Goal: Task Accomplishment & Management: Manage account settings

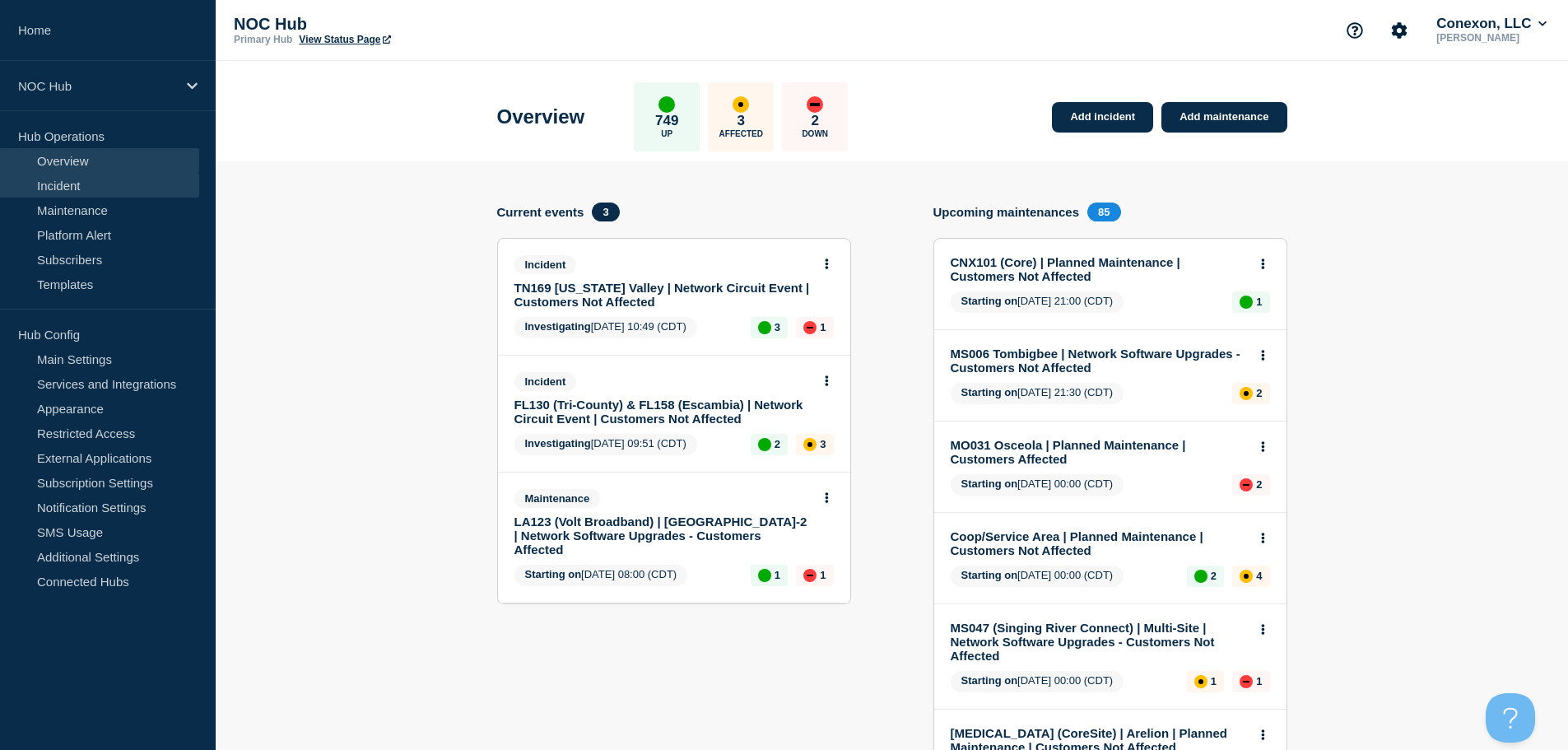
click at [95, 188] on link "Incident" at bounding box center [99, 185] width 199 height 25
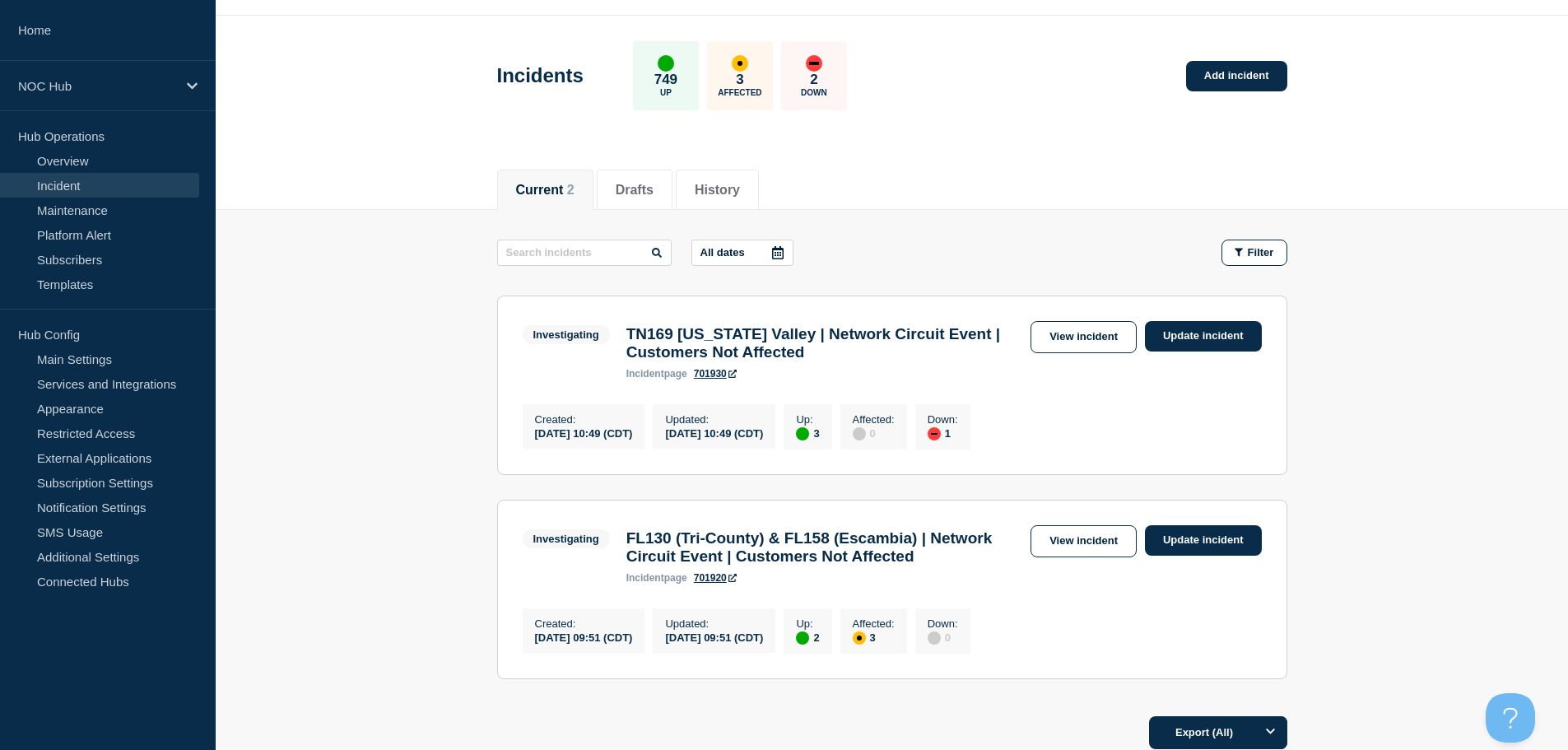
scroll to position [165, 0]
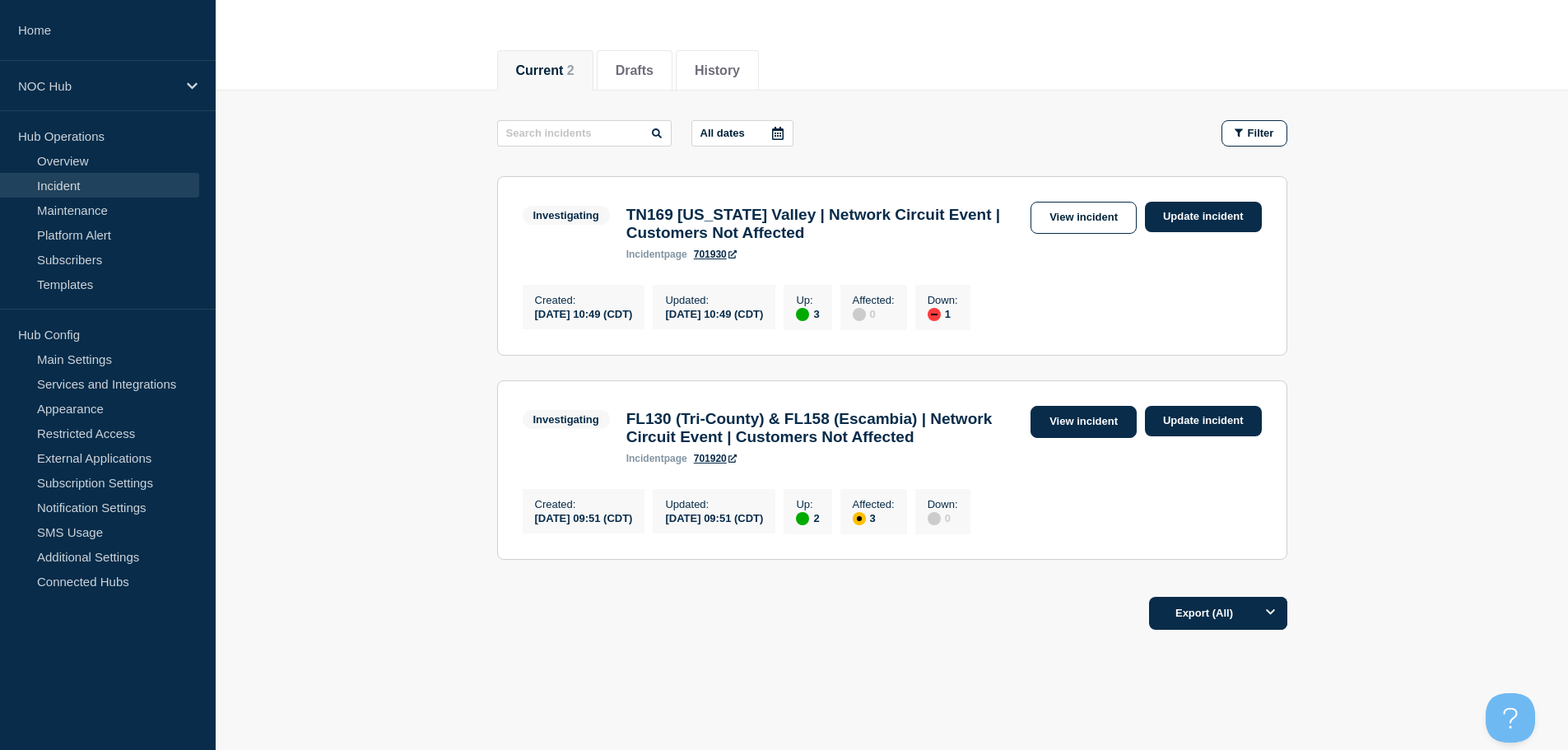
click at [1084, 438] on link "View incident" at bounding box center [1083, 422] width 106 height 32
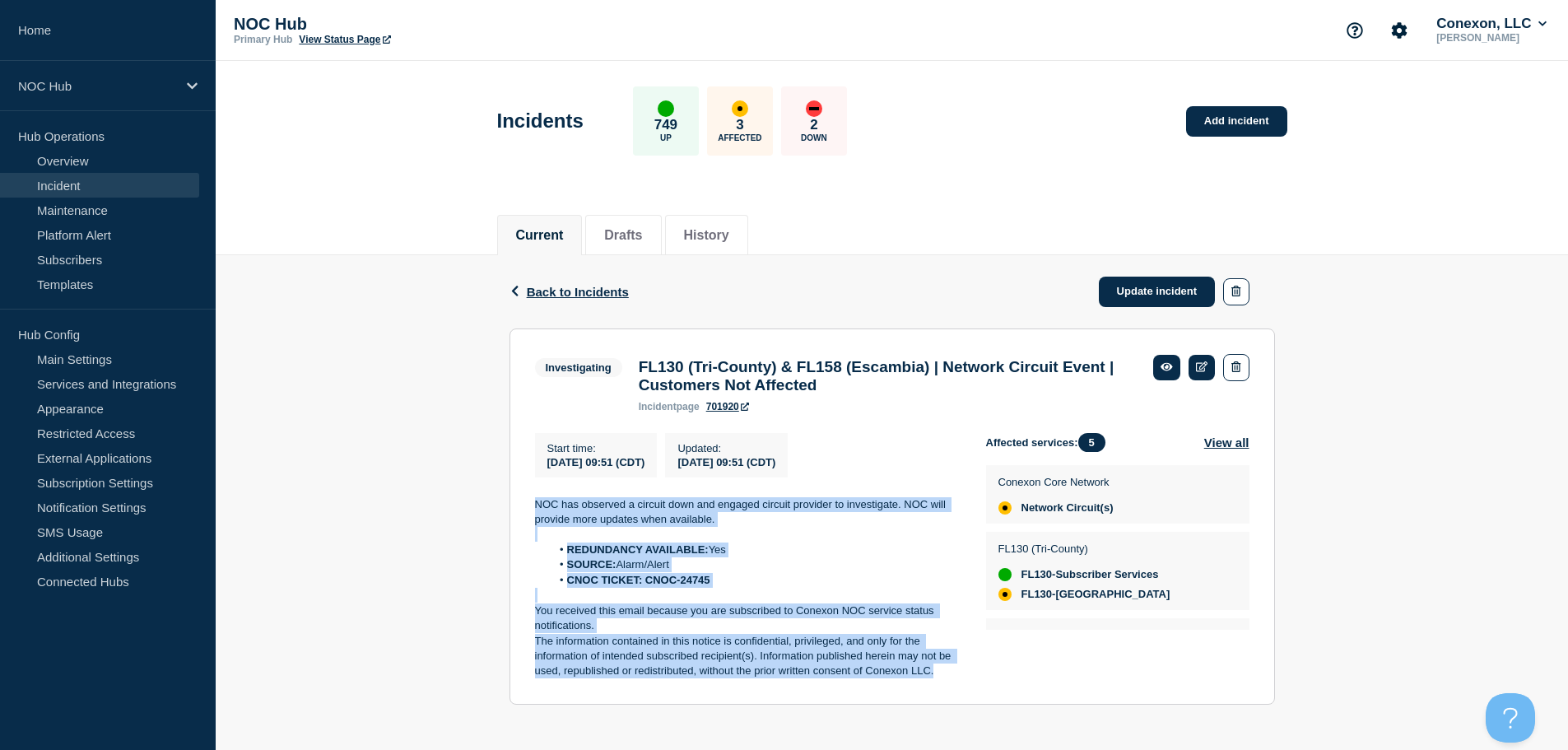
drag, startPoint x: 938, startPoint y: 685, endPoint x: 526, endPoint y: 514, distance: 446.1
click at [526, 514] on section "Investigating FL130 (Tri-County) & FL158 (Escambia) | Network Circuit Event | C…" at bounding box center [892, 516] width 766 height 376
copy div "NOC has observed a circuit down and engaged circuit provider to investigate. NO…"
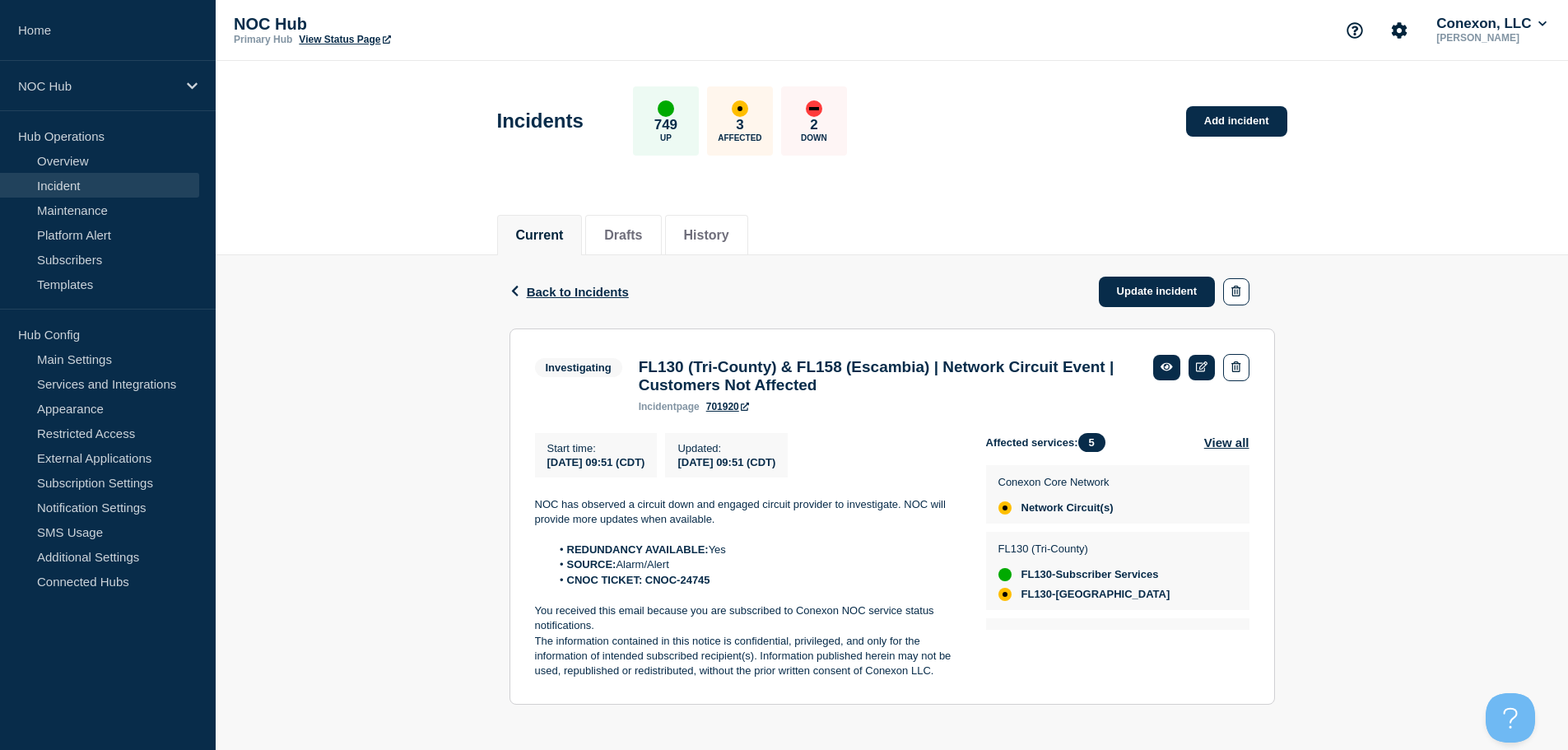
click at [1119, 273] on div "Back Back to Incidents Update incident" at bounding box center [892, 292] width 766 height 74
click at [1126, 292] on link "Update incident" at bounding box center [1158, 292] width 117 height 30
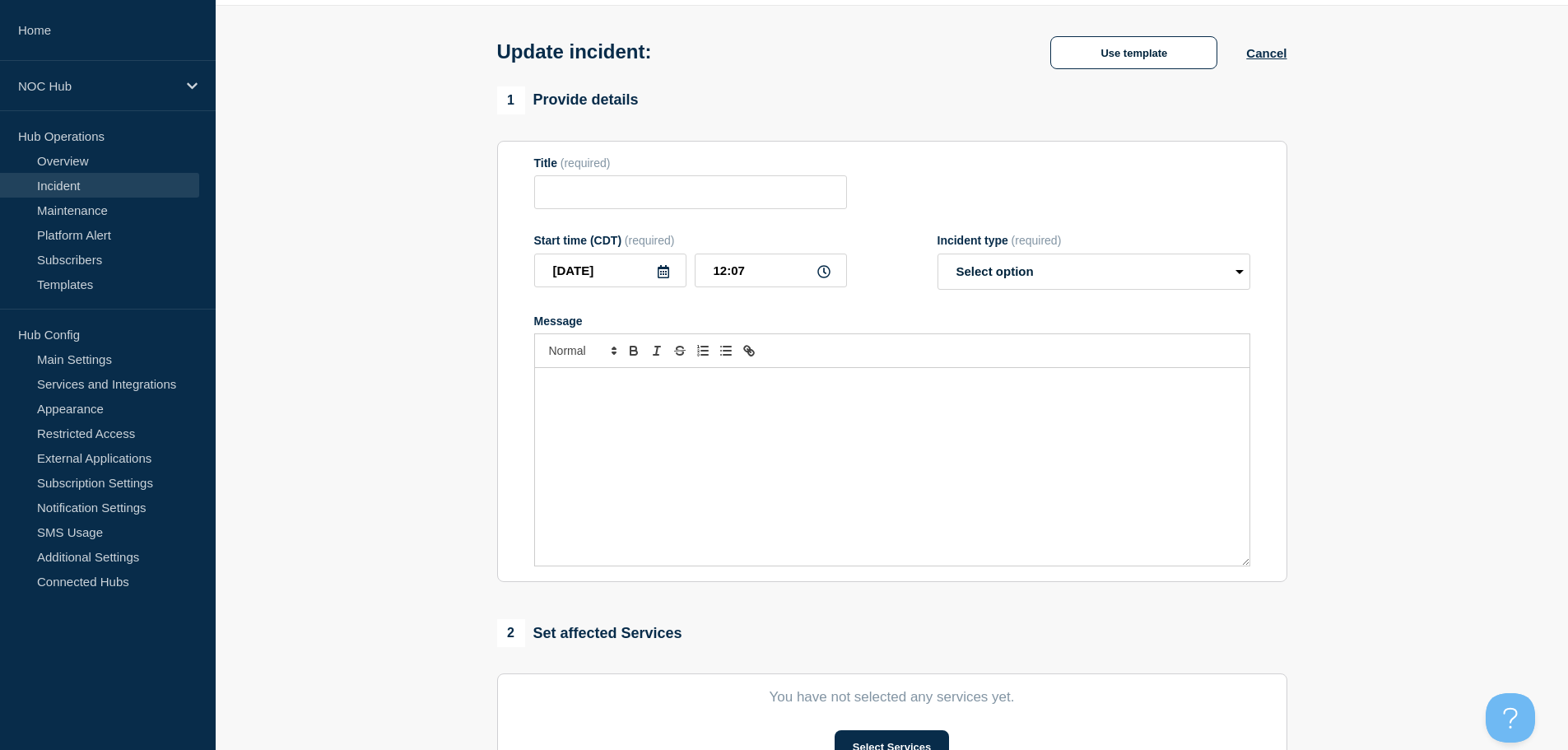
type input "FL130 (Tri-County) & FL158 (Escambia) | Network Circuit Event | Customers Not A…"
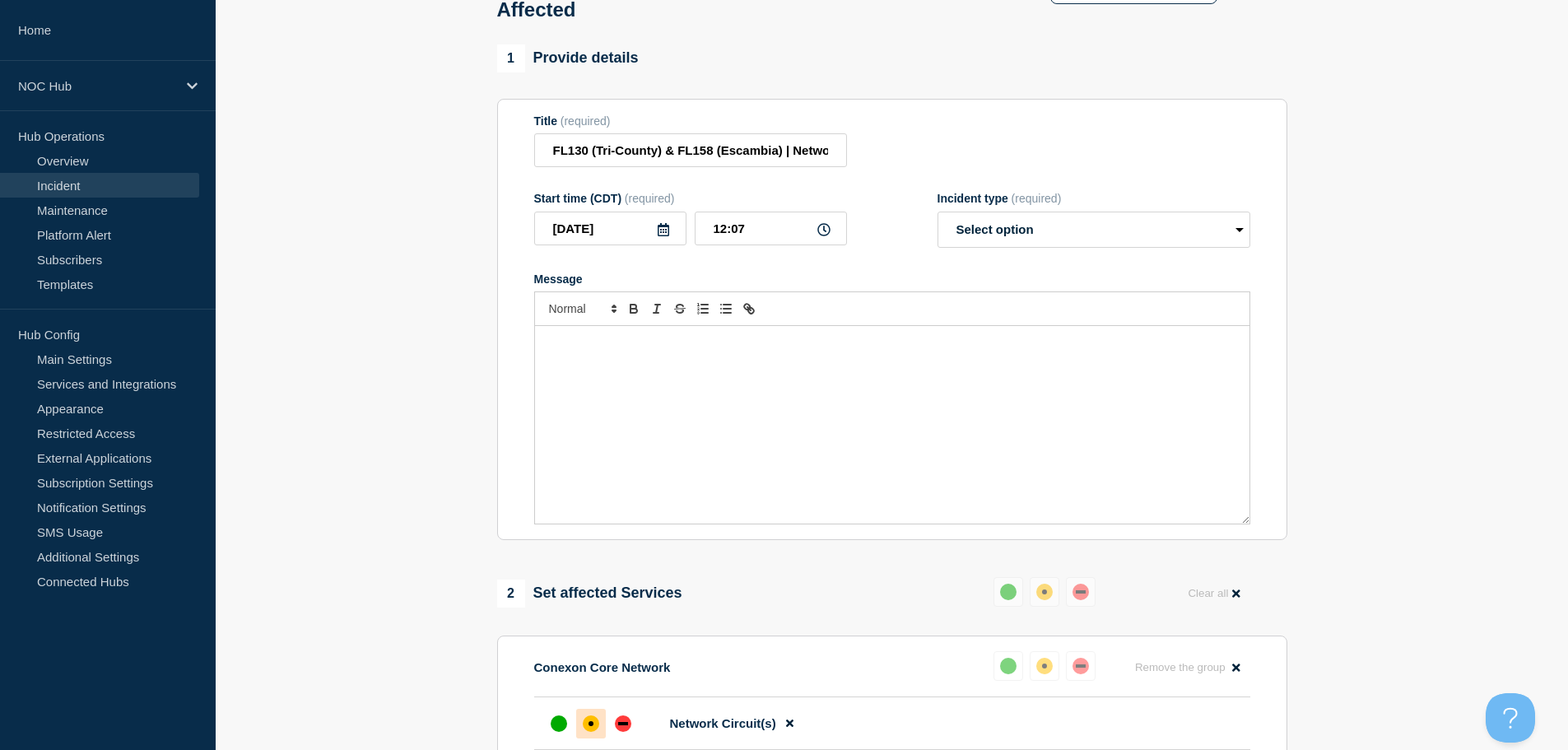
scroll to position [165, 0]
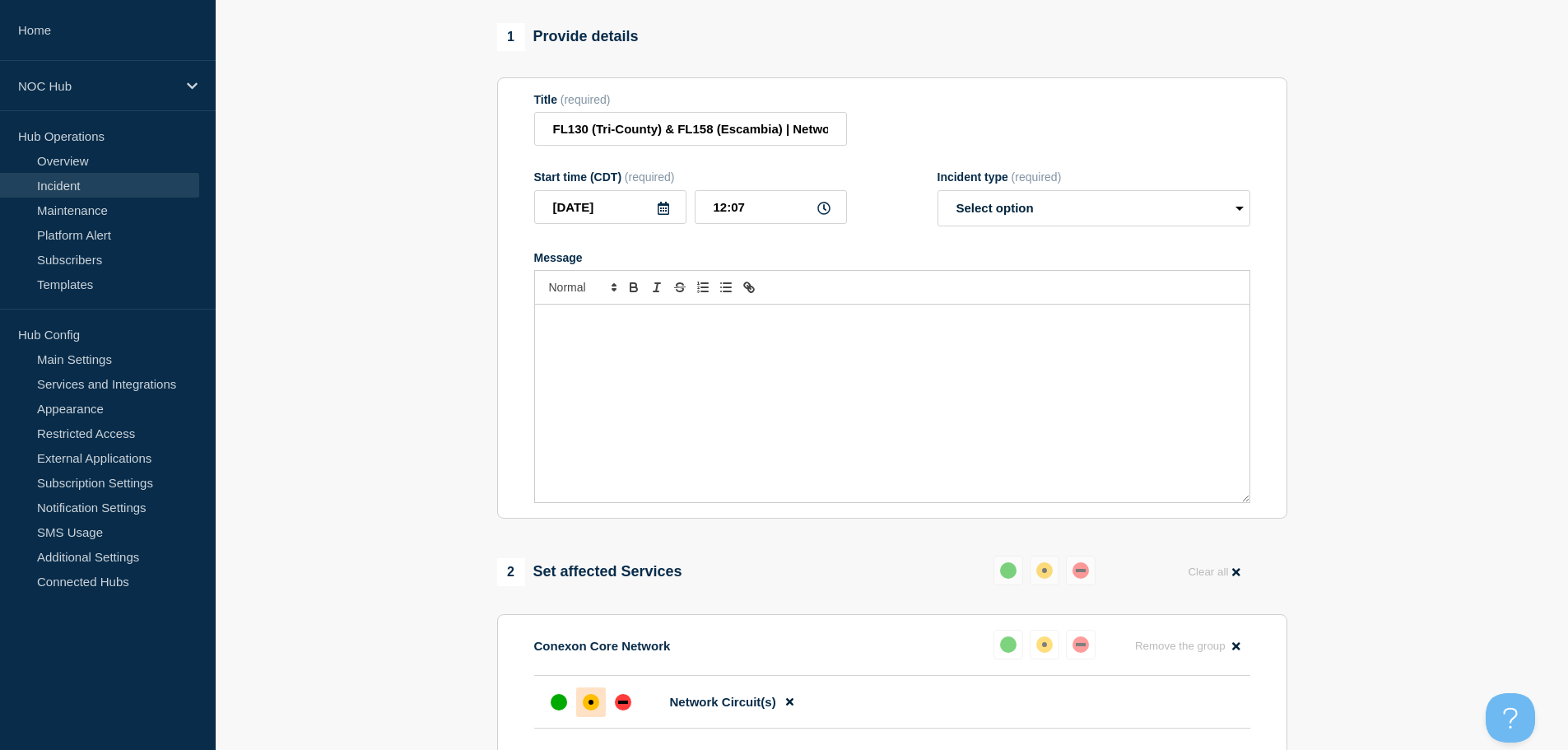
click at [633, 370] on div "Message" at bounding box center [892, 403] width 715 height 198
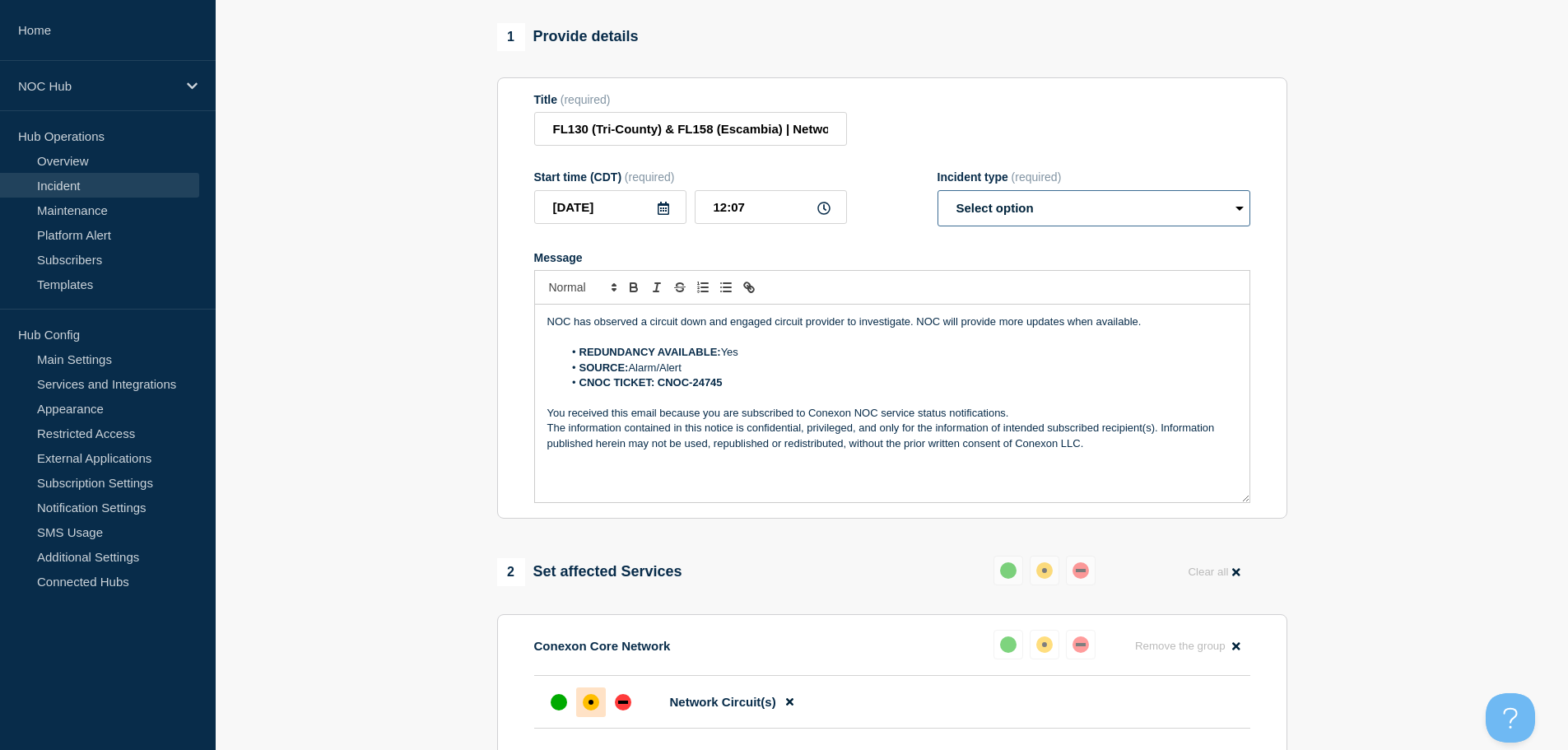
click at [1023, 226] on select "Select option Investigating Identified Monitoring Resolved" at bounding box center [1094, 208] width 313 height 36
select select "identified"
click at [938, 201] on select "Select option Investigating Identified Monitoring Resolved" at bounding box center [1094, 208] width 313 height 36
click at [1175, 328] on p "NOC has observed a circuit down and engaged circuit provider to investigate. NO…" at bounding box center [892, 323] width 690 height 15
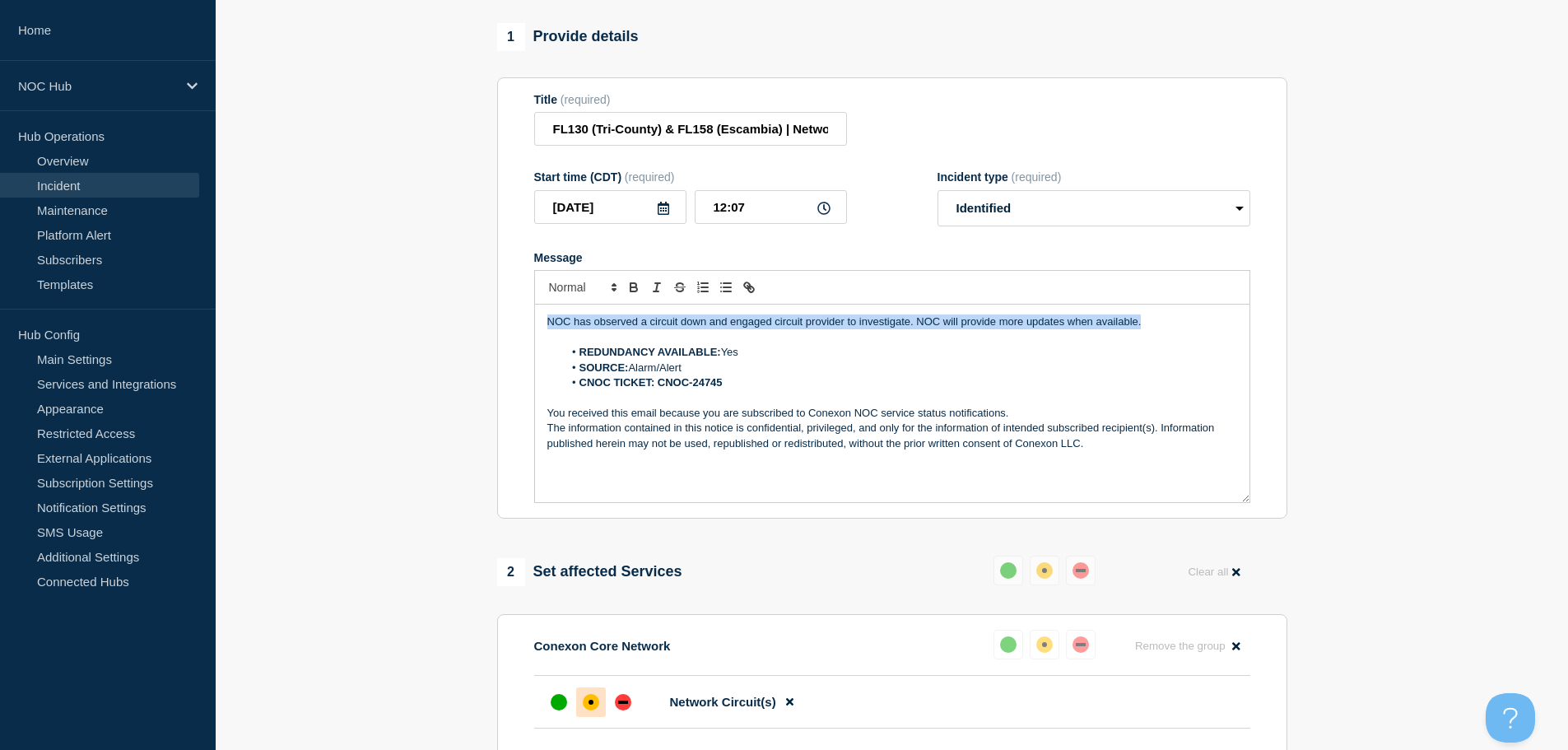
drag, startPoint x: 1166, startPoint y: 332, endPoint x: 478, endPoint y: 334, distance: 688.0
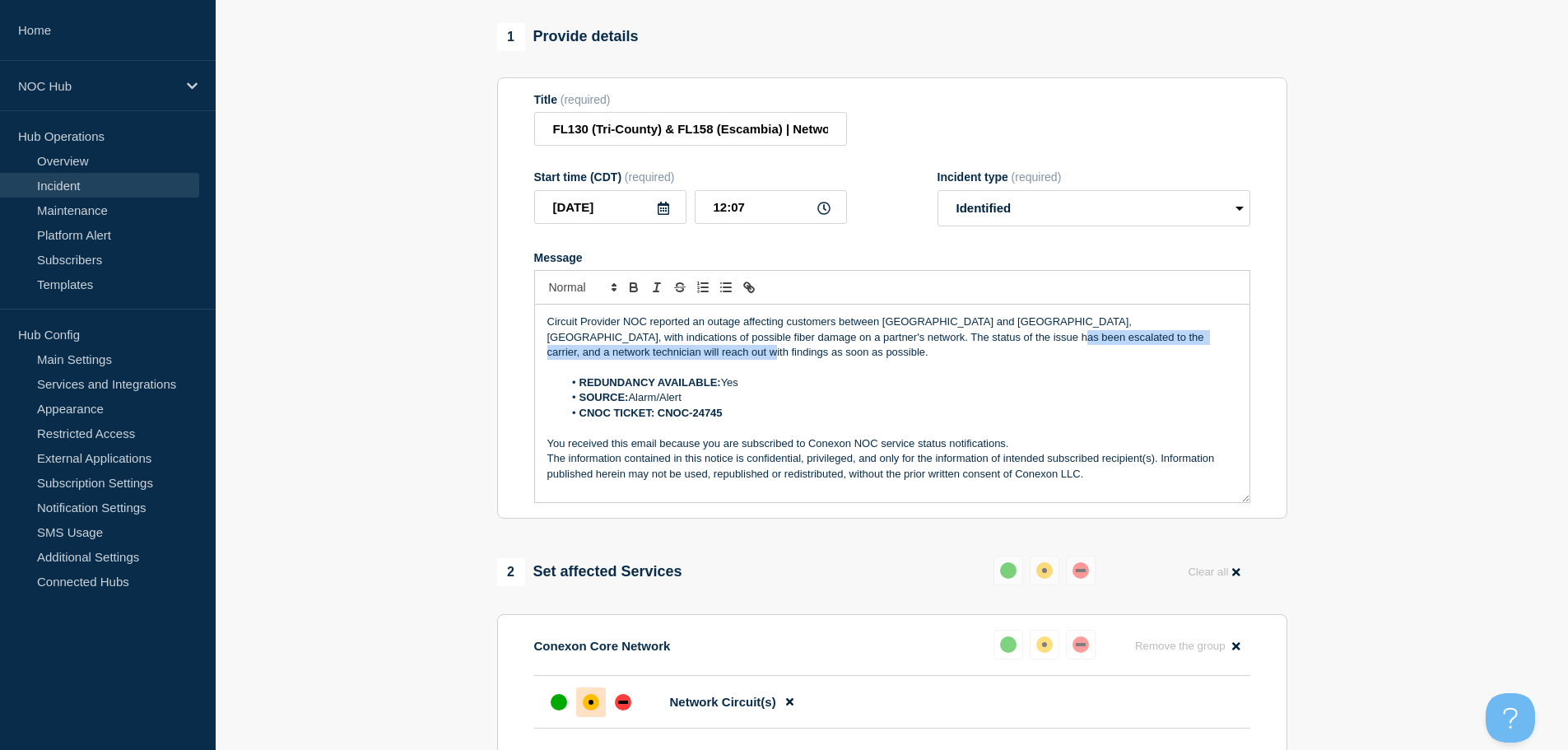
drag, startPoint x: 938, startPoint y: 365, endPoint x: 903, endPoint y: 348, distance: 38.9
click at [903, 348] on p "Circuit Provider NOC reported an outage affecting customers between [GEOGRAPHIC…" at bounding box center [892, 338] width 690 height 45
click at [993, 226] on select "Select option Investigating Identified Monitoring Resolved" at bounding box center [1094, 208] width 313 height 36
select select "investigating"
click at [938, 201] on select "Select option Investigating Identified Monitoring Resolved" at bounding box center [1094, 208] width 313 height 36
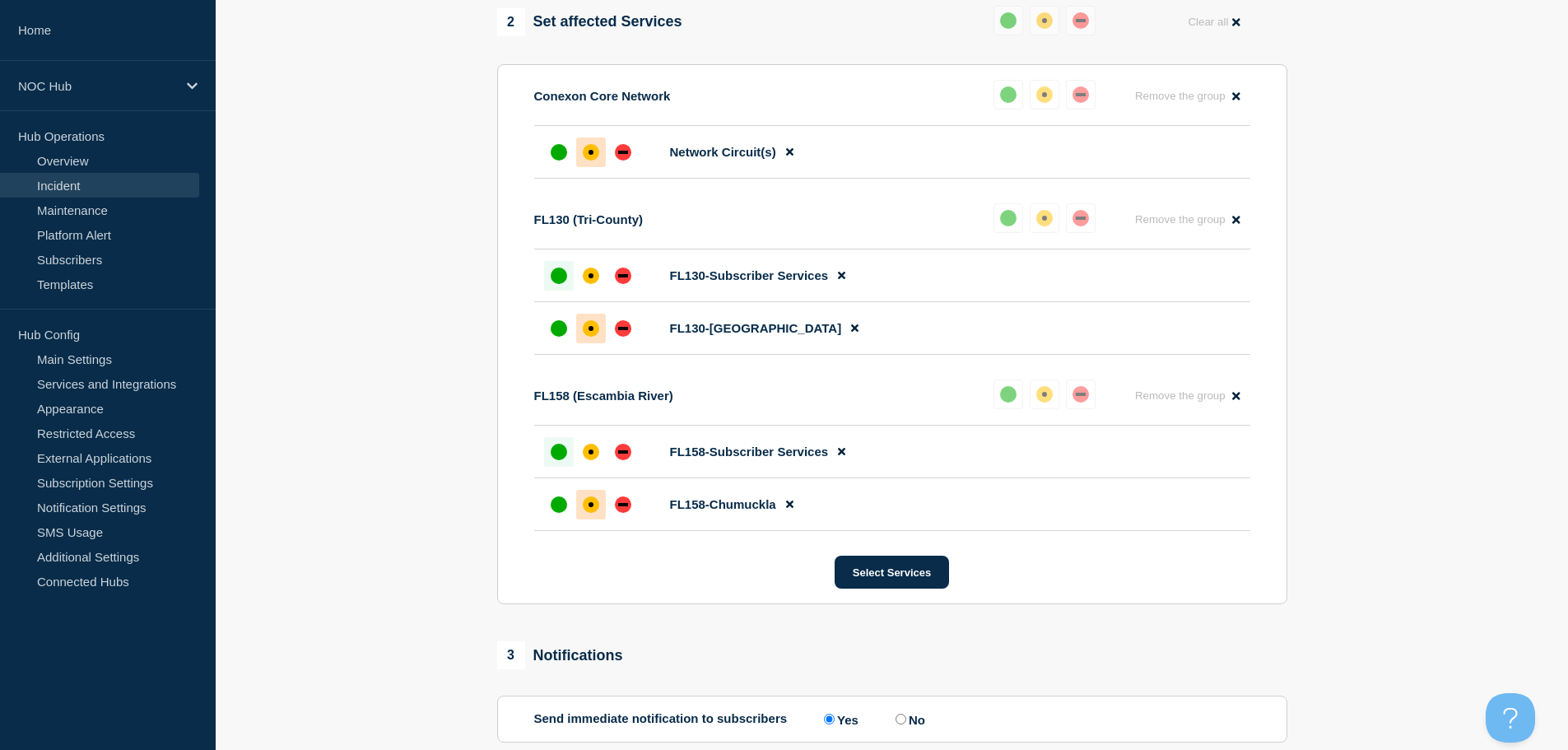
scroll to position [906, 0]
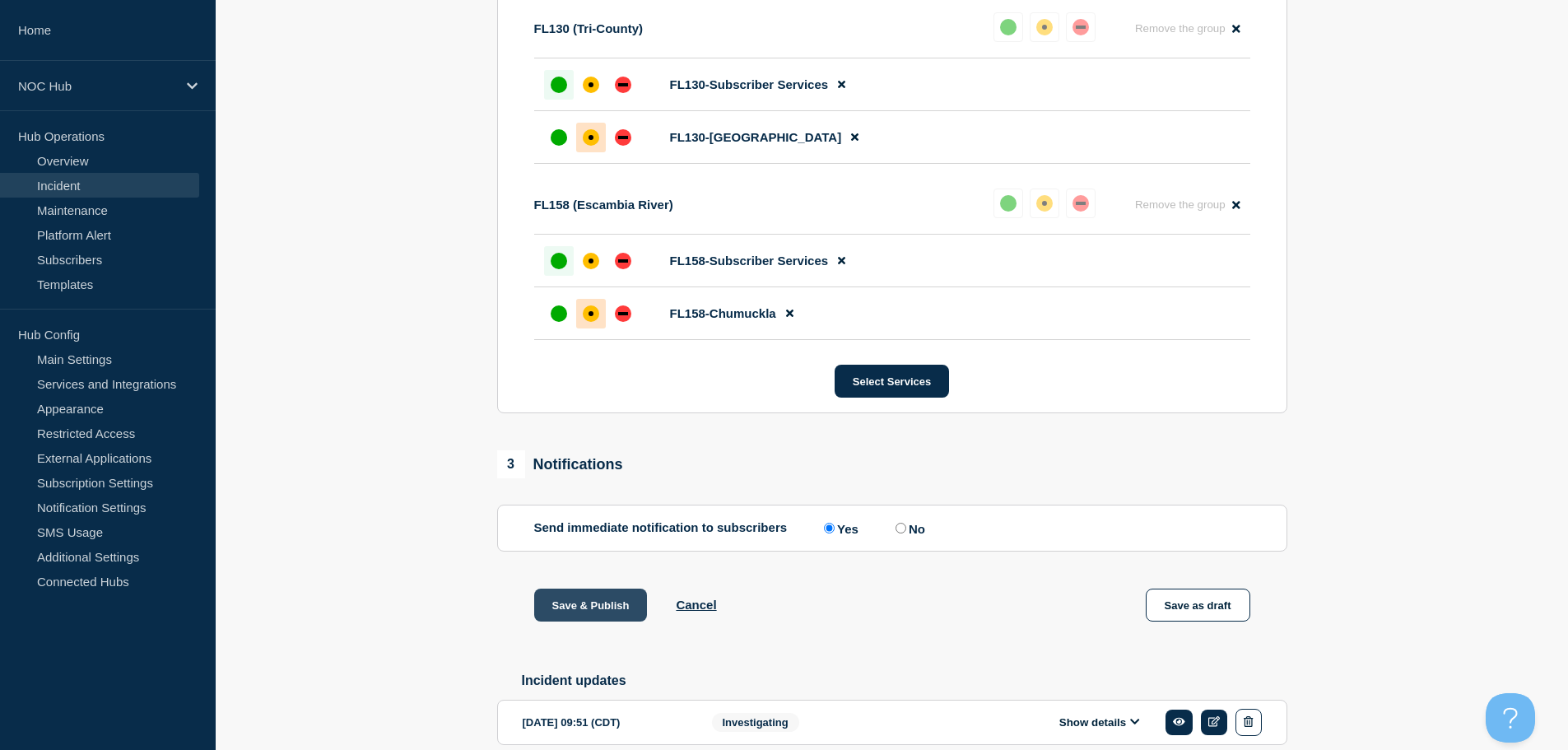
click at [609, 621] on button "Save & Publish" at bounding box center [591, 605] width 113 height 33
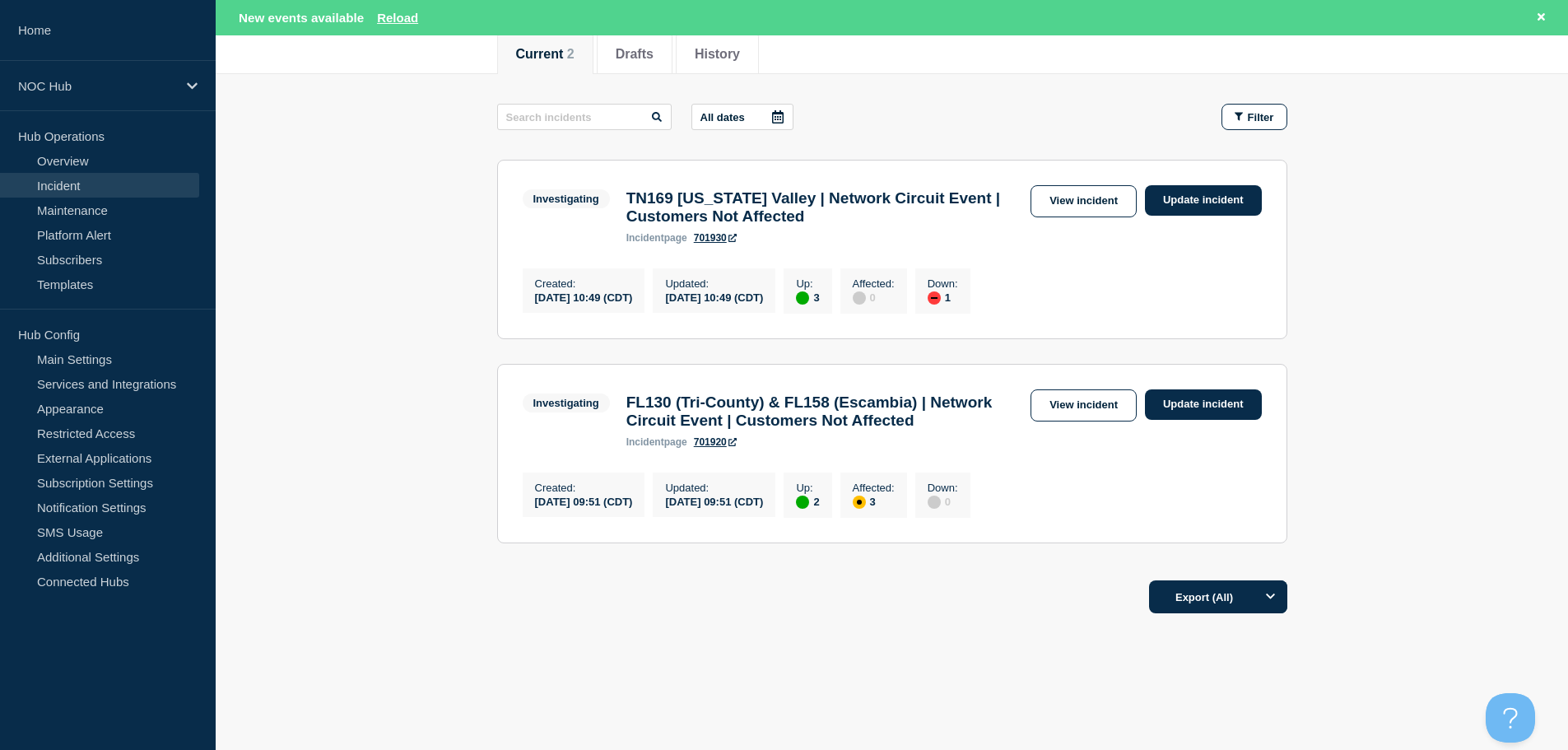
scroll to position [188, 0]
